Goal: Transaction & Acquisition: Purchase product/service

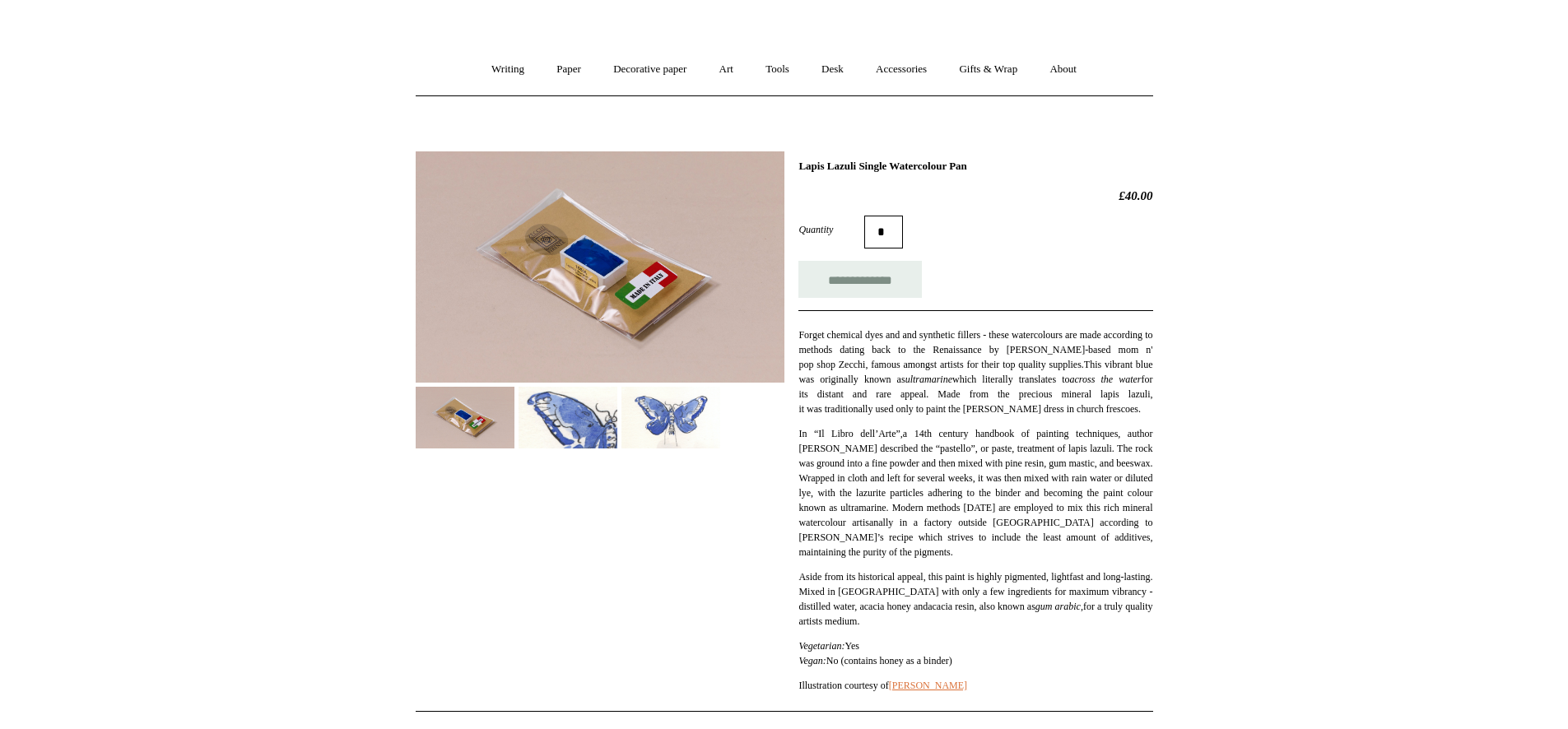
scroll to position [92, 0]
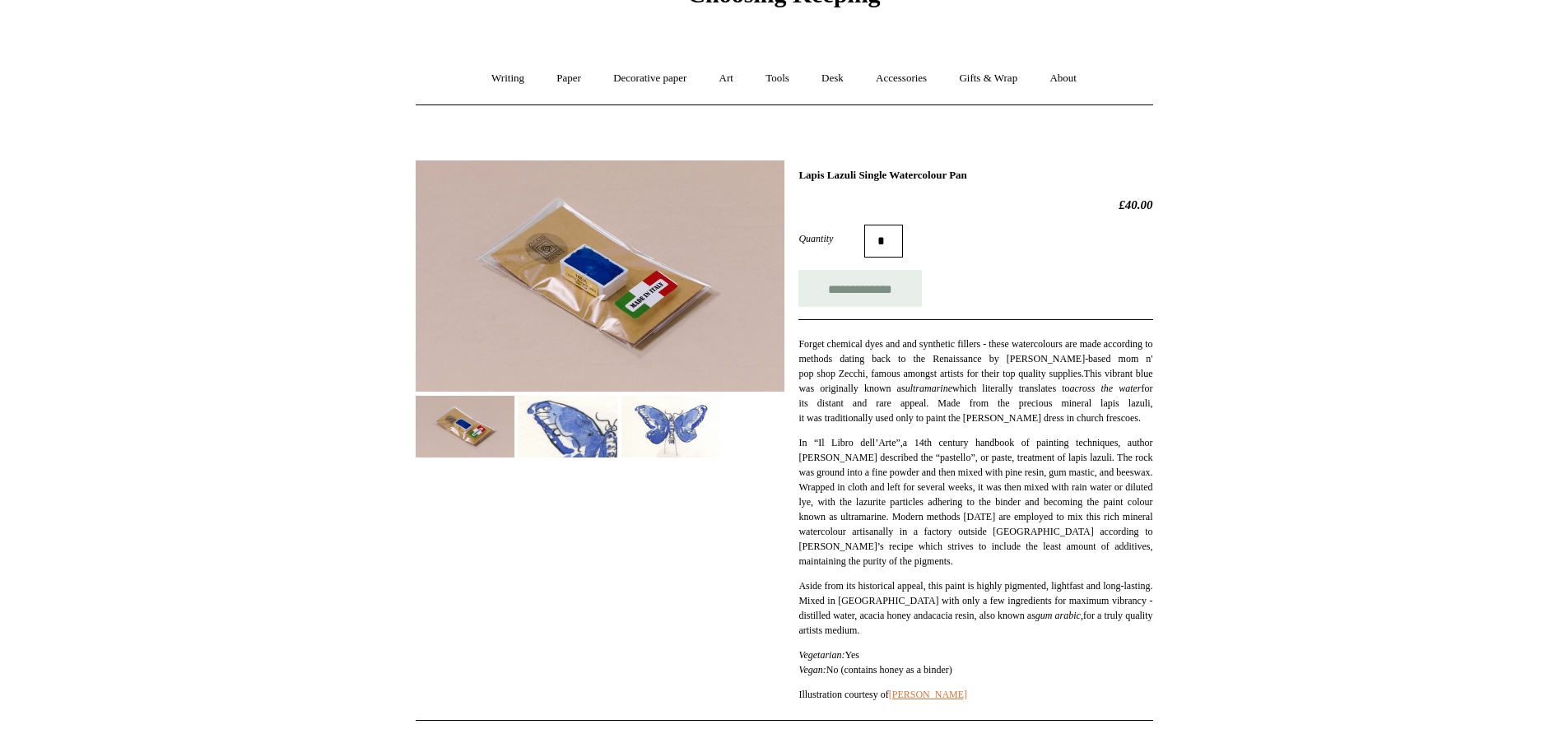
click at [584, 280] on img at bounding box center [600, 276] width 368 height 231
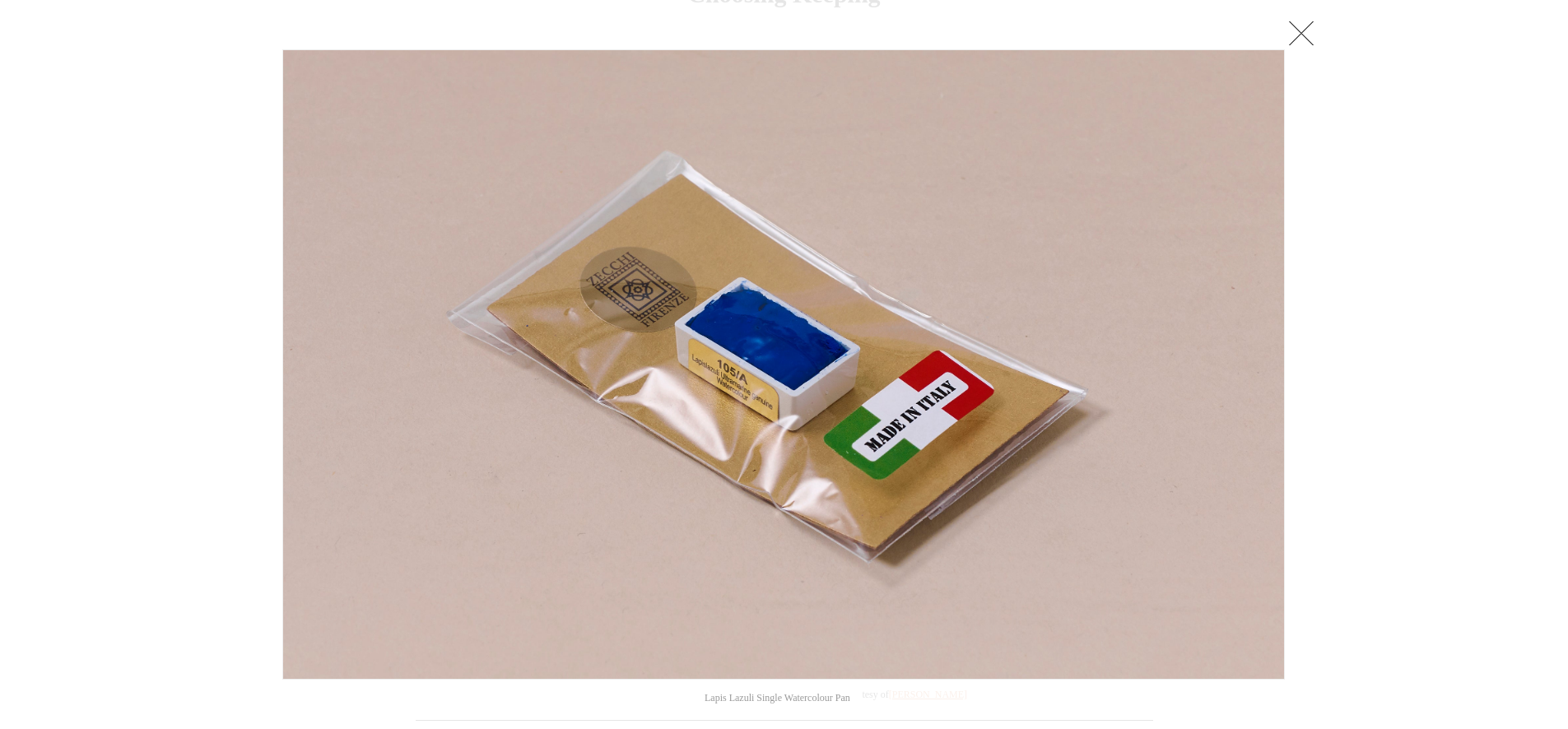
click at [1342, 447] on div at bounding box center [784, 584] width 1568 height 1353
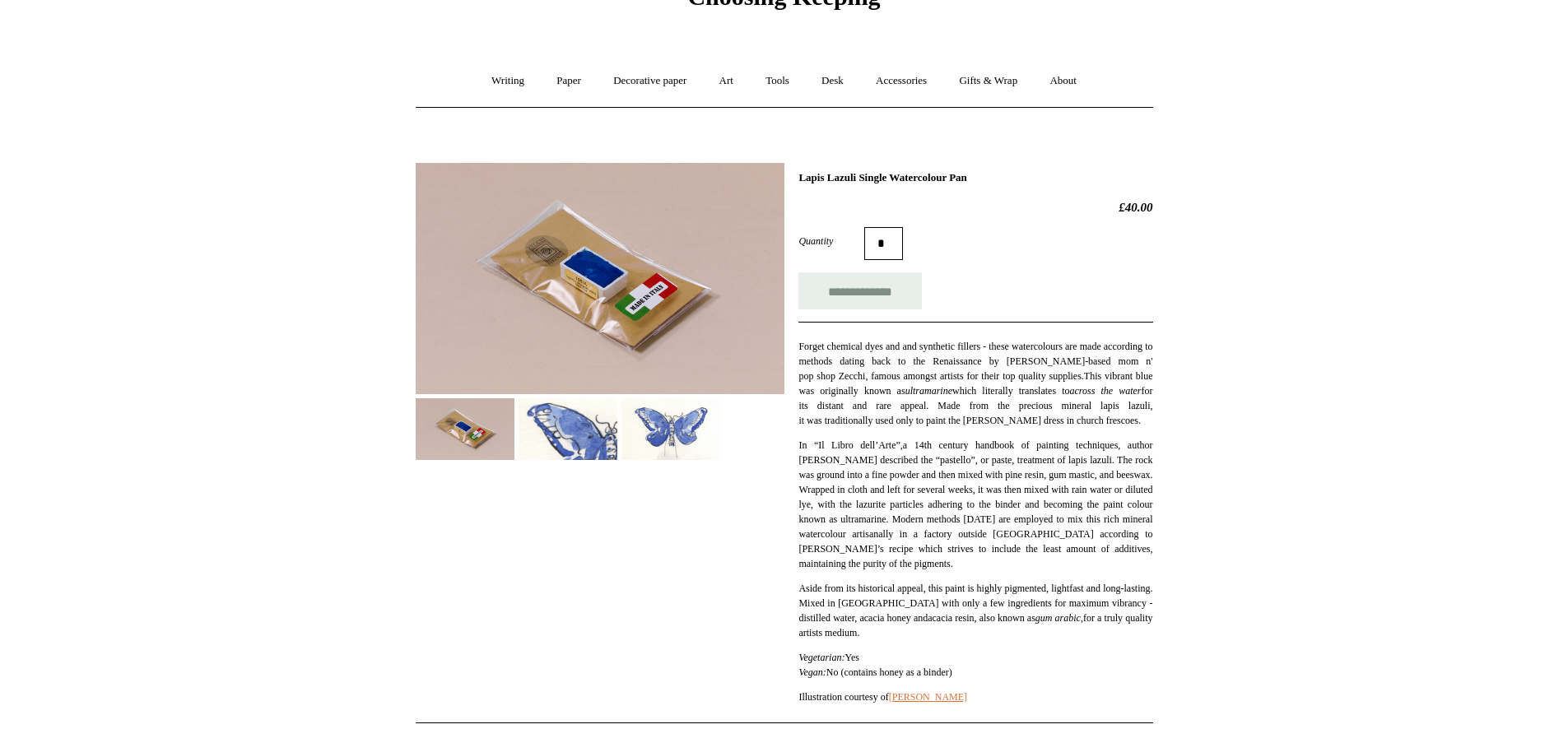
scroll to position [0, 0]
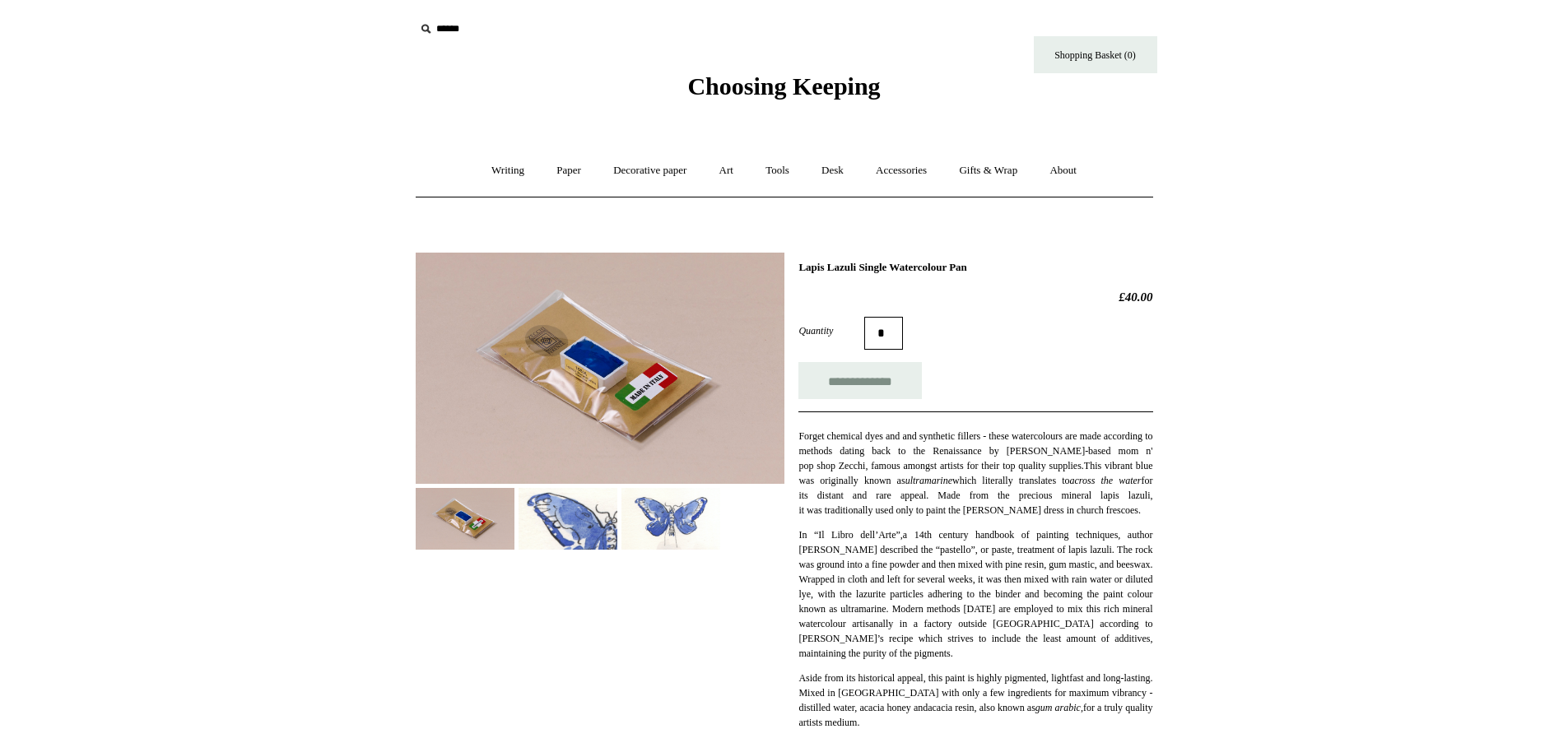
click at [425, 28] on icon at bounding box center [425, 29] width 18 height 18
drag, startPoint x: 445, startPoint y: 26, endPoint x: 463, endPoint y: 48, distance: 28.4
click at [445, 26] on input "text" at bounding box center [516, 29] width 202 height 31
click at [695, 187] on link "Decorative paper +" at bounding box center [649, 170] width 103 height 44
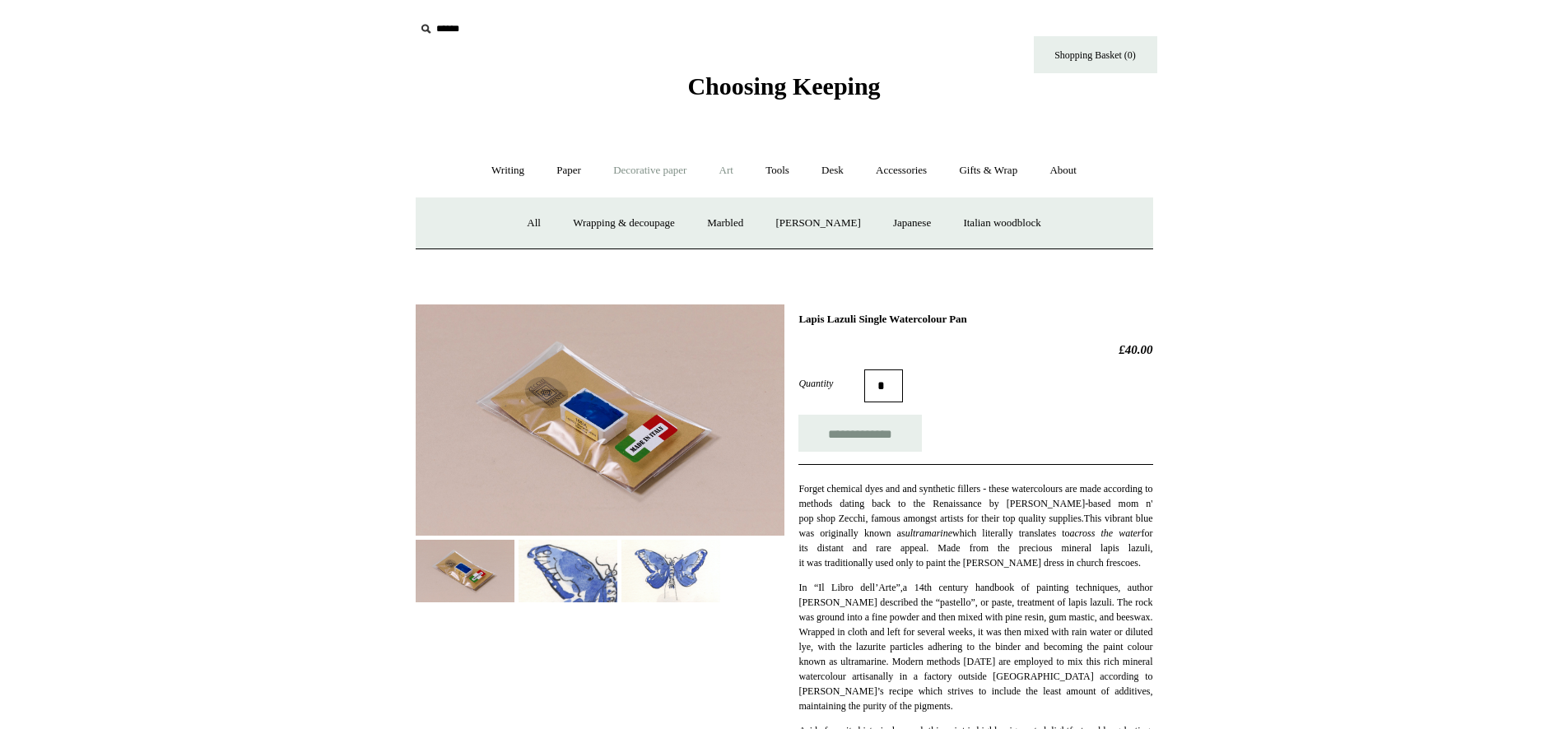
click at [726, 171] on link "Art +" at bounding box center [726, 170] width 44 height 44
click at [543, 221] on link "Watercolour & Paint" at bounding box center [483, 223] width 117 height 44
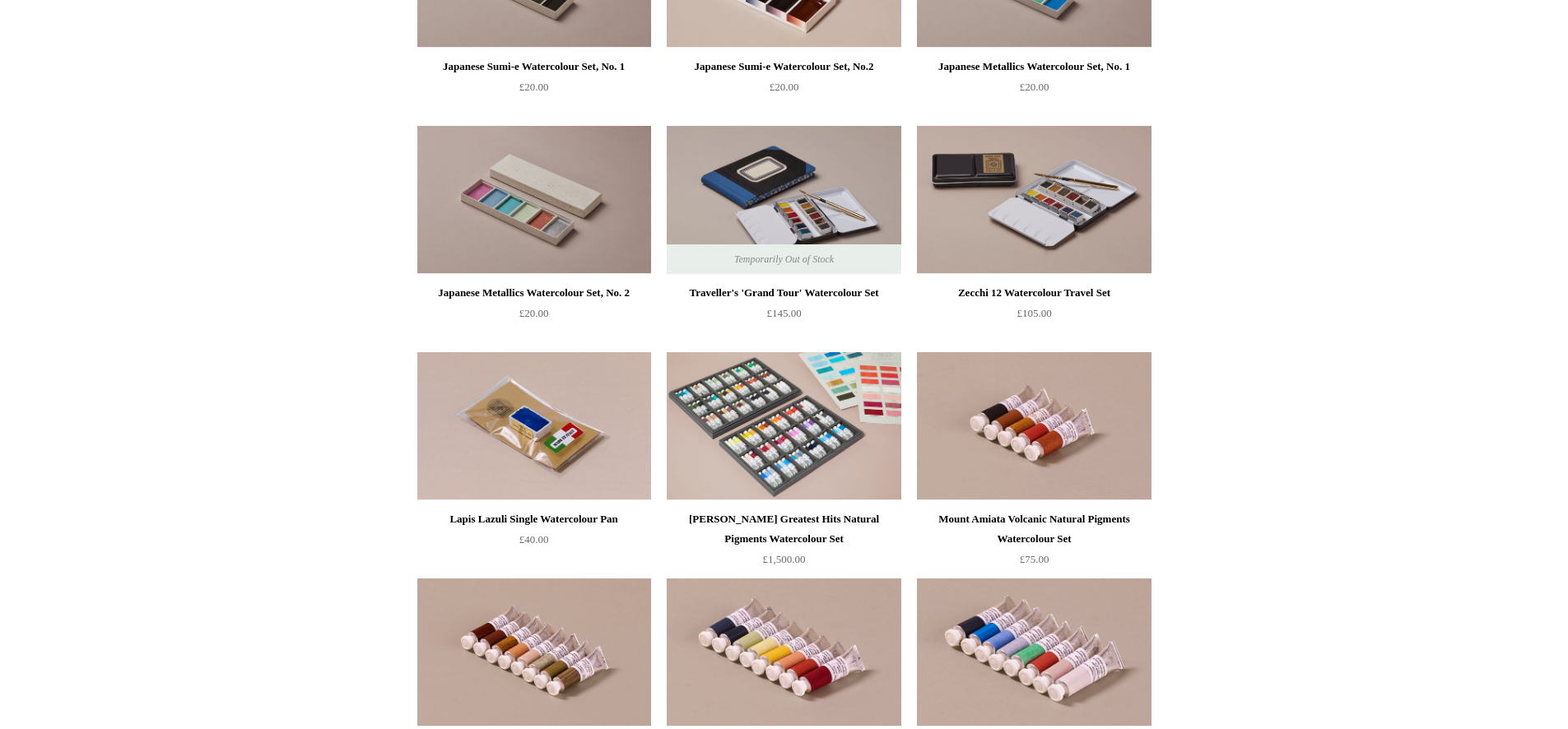
scroll to position [2569, 0]
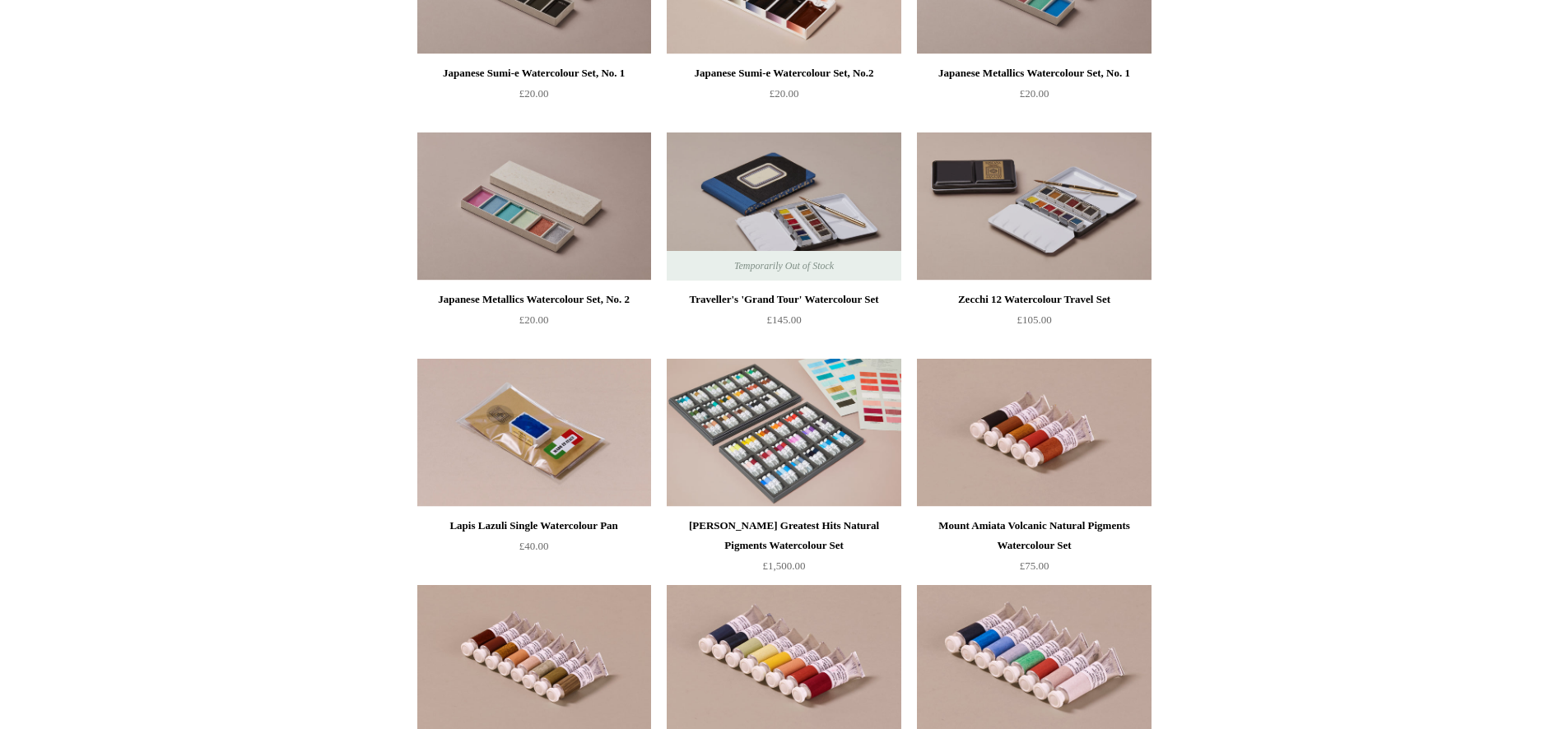
click at [1073, 296] on div "Zecchi 12 Watercolour Travel Set" at bounding box center [1033, 300] width 226 height 20
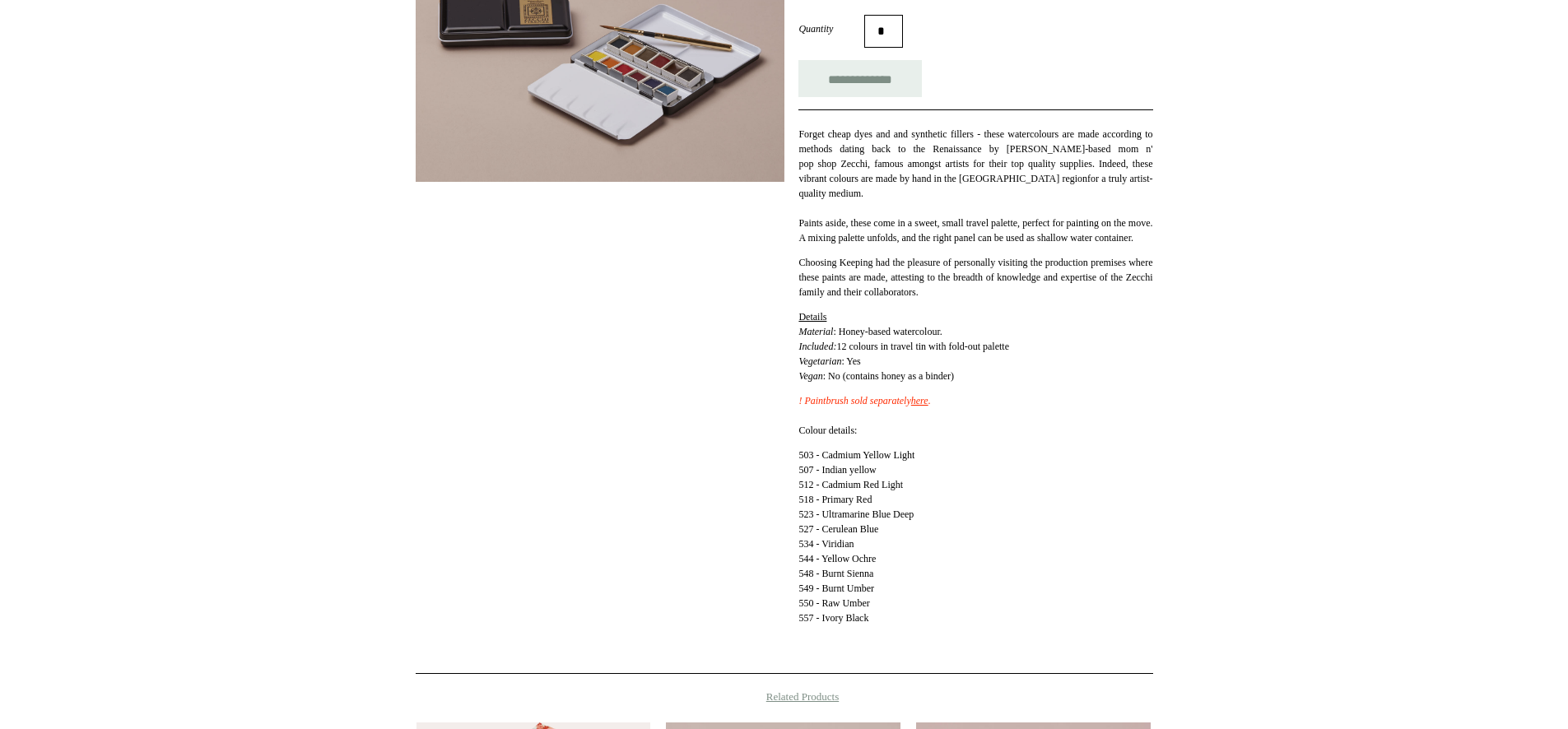
scroll to position [303, 0]
